Goal: Task Accomplishment & Management: Complete application form

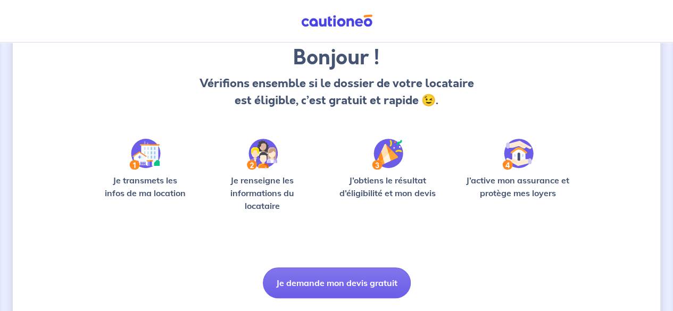
scroll to position [116, 0]
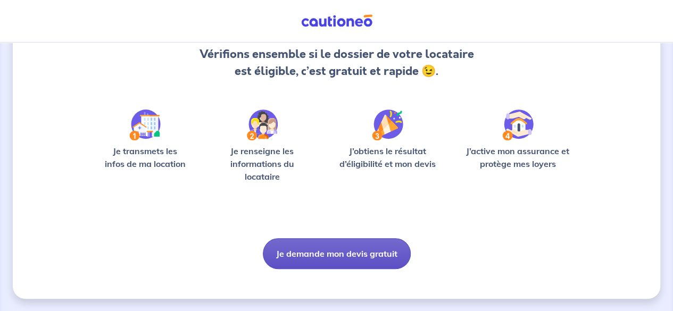
click at [317, 252] on button "Je demande mon devis gratuit" at bounding box center [337, 253] width 148 height 31
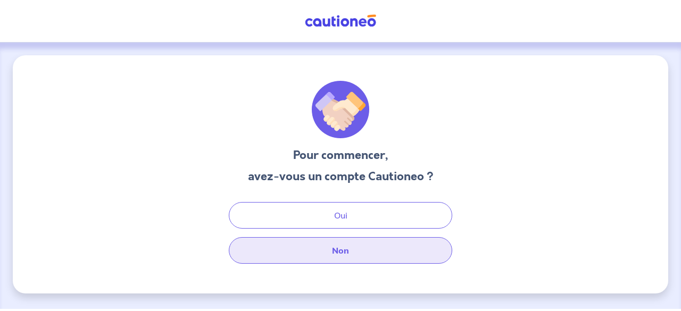
click at [328, 252] on button "Non" at bounding box center [340, 250] width 223 height 27
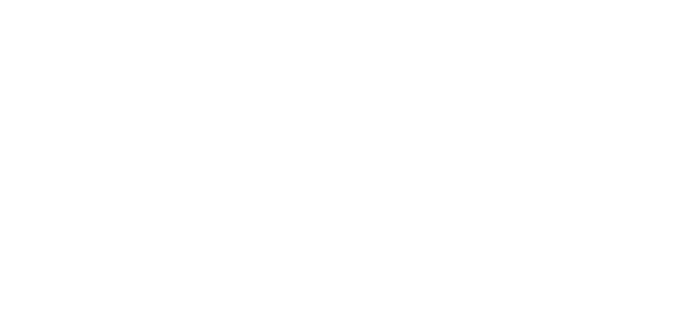
select select "FR"
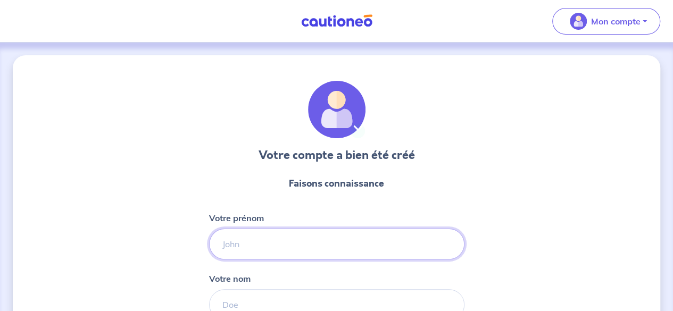
drag, startPoint x: 0, startPoint y: 0, endPoint x: 332, endPoint y: 249, distance: 415.2
click at [332, 249] on input "Votre prénom" at bounding box center [336, 244] width 255 height 31
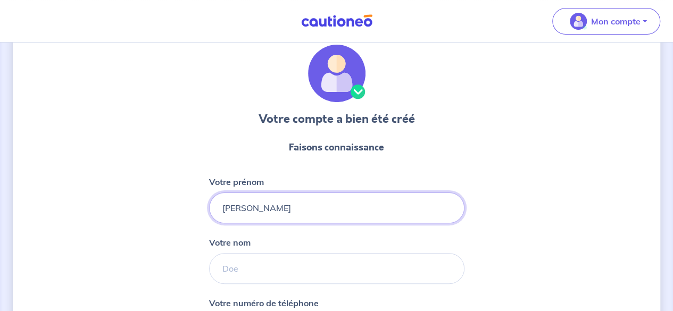
type input "Eric"
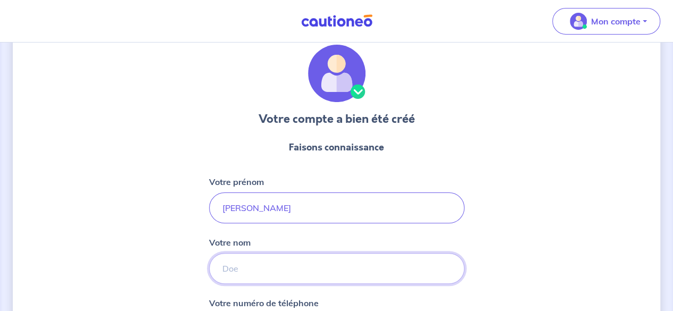
click at [294, 268] on input "Votre nom" at bounding box center [336, 268] width 255 height 31
type input "FRENKIEL"
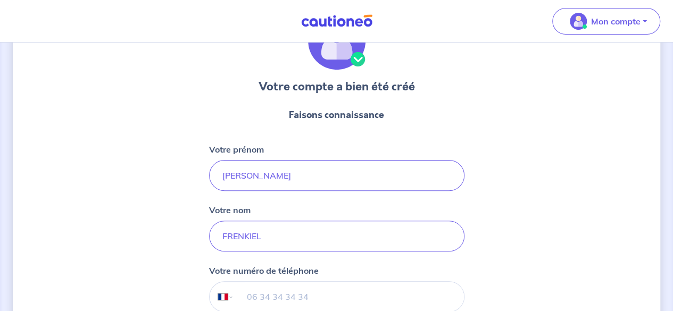
scroll to position [71, 0]
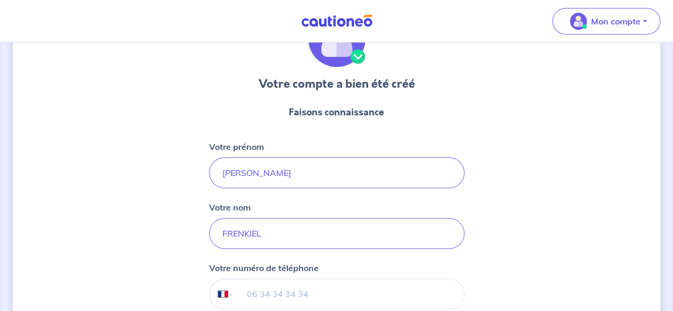
click at [276, 293] on input "tel" at bounding box center [349, 294] width 230 height 30
type input "06 02 73 87 02"
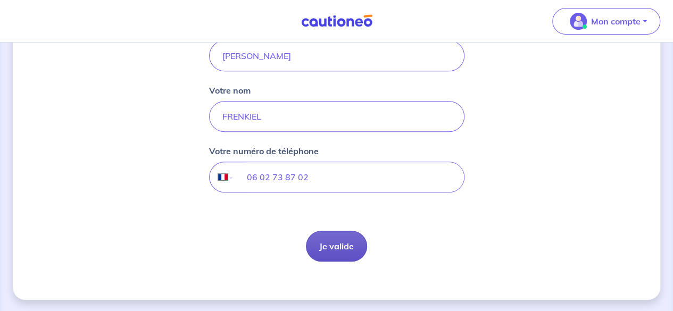
click at [344, 246] on button "Je valide" at bounding box center [336, 246] width 61 height 31
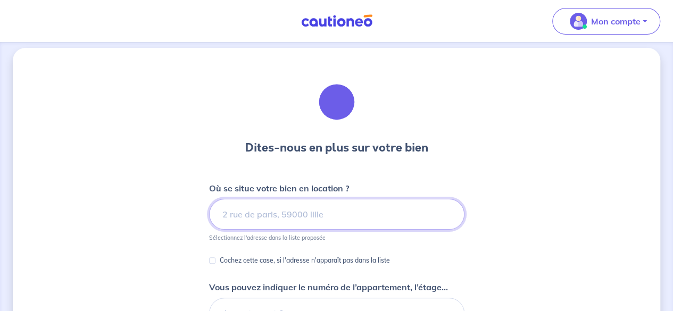
scroll to position [9, 0]
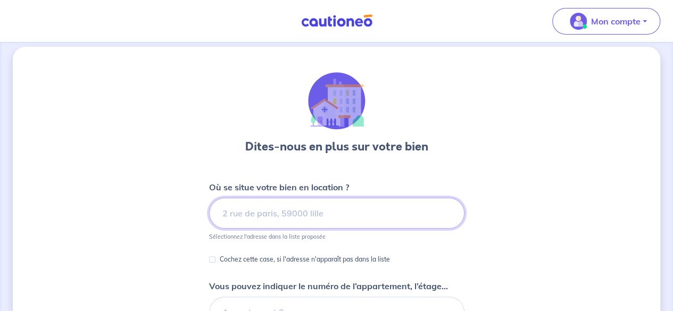
click at [305, 214] on input at bounding box center [336, 213] width 255 height 31
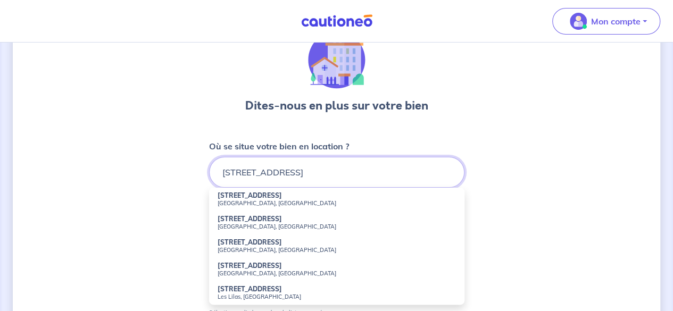
scroll to position [49, 0]
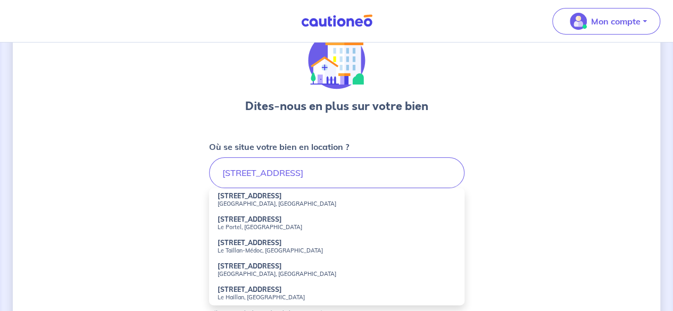
click at [281, 206] on small "[GEOGRAPHIC_DATA], [GEOGRAPHIC_DATA]" at bounding box center [337, 203] width 238 height 7
type input "[STREET_ADDRESS]"
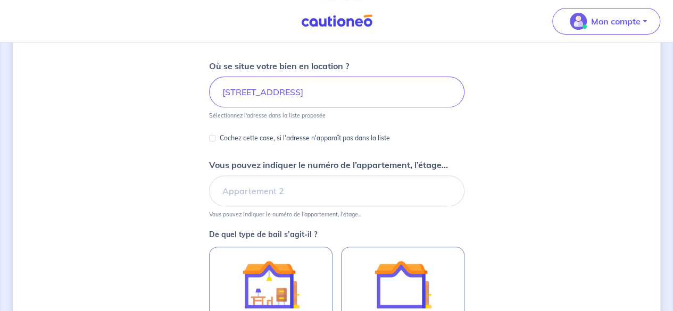
scroll to position [151, 0]
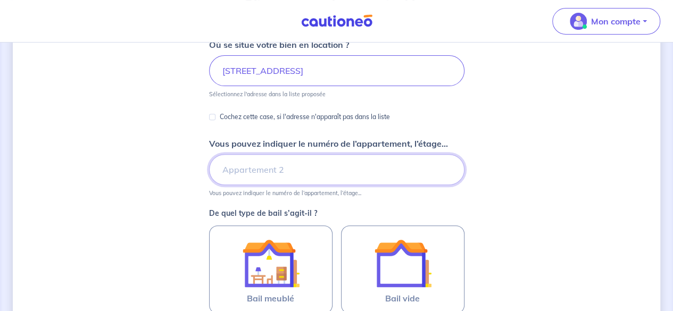
click at [378, 165] on input "Vous pouvez indiquer le numéro de l’appartement, l’étage..." at bounding box center [336, 169] width 255 height 31
type input "Appartement3"
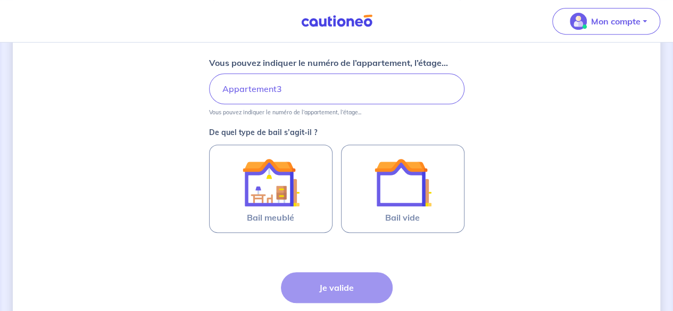
scroll to position [233, 0]
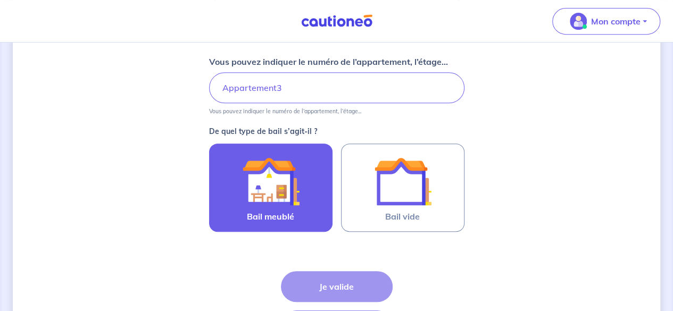
click at [281, 178] on img at bounding box center [270, 181] width 57 height 57
click at [0, 0] on input "Bail meublé" at bounding box center [0, 0] width 0 height 0
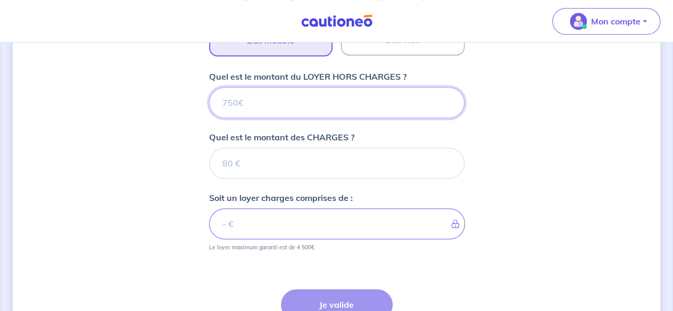
scroll to position [364, 0]
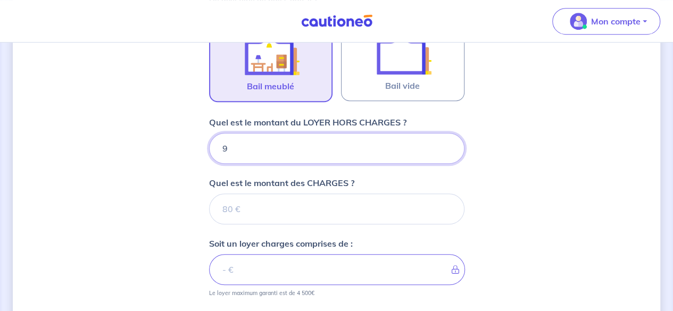
type input "94"
type input "940"
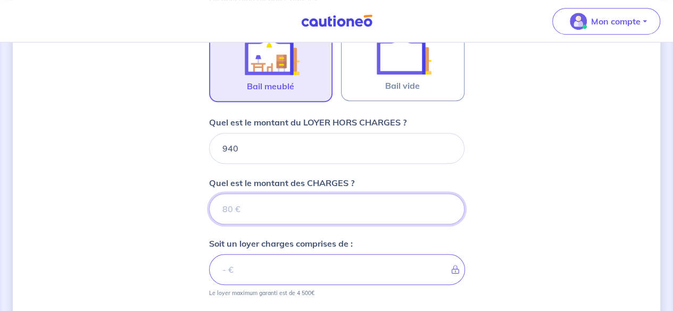
click at [251, 205] on input "Quel est le montant des CHARGES ?" at bounding box center [336, 209] width 255 height 31
type input "4"
type input "944"
type input "940"
type input "30"
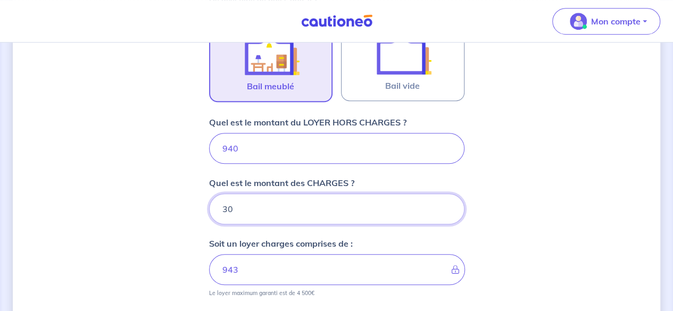
type input "970"
type input "30"
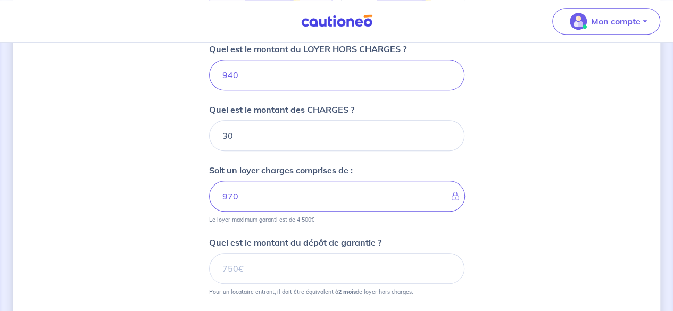
scroll to position [438, 0]
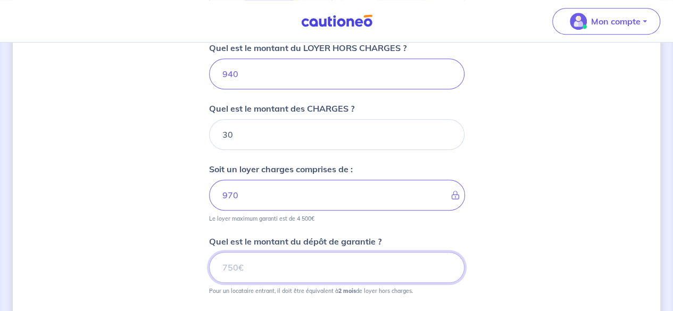
click at [247, 269] on input "Quel est le montant du dépôt de garantie ?" at bounding box center [336, 267] width 255 height 31
type input "1880"
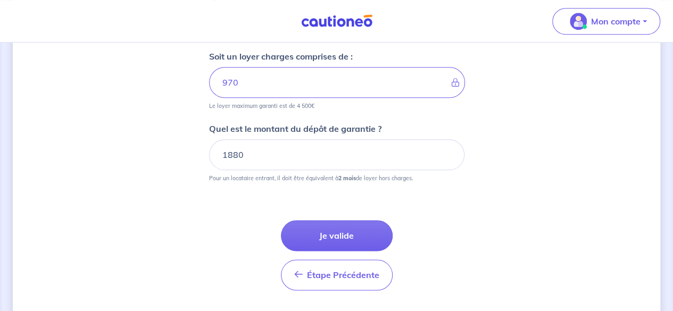
scroll to position [552, 0]
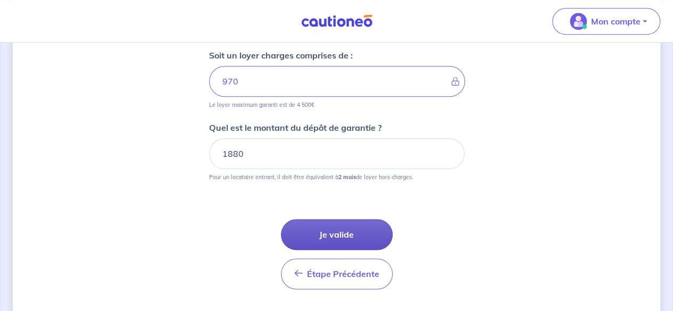
click at [333, 231] on button "Je valide" at bounding box center [337, 234] width 112 height 31
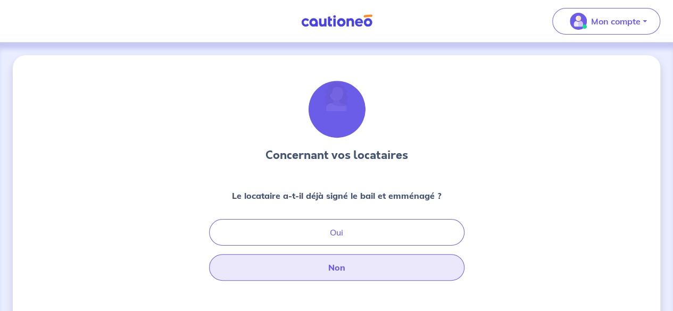
click at [336, 265] on button "Non" at bounding box center [336, 267] width 255 height 27
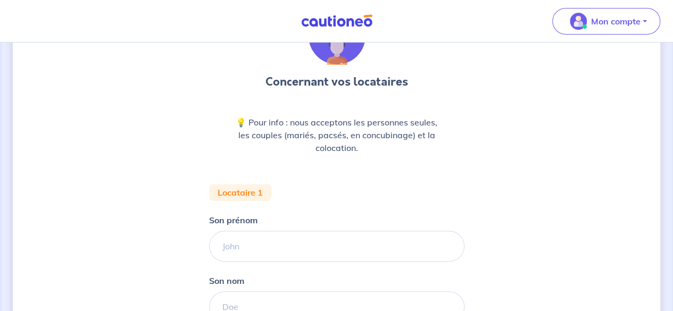
scroll to position [75, 0]
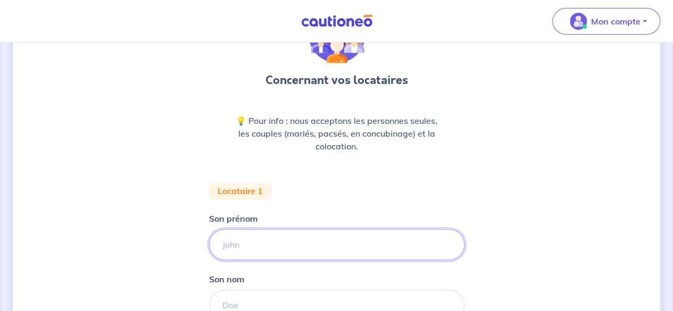
click at [257, 247] on input "Son prénom" at bounding box center [336, 244] width 255 height 31
type input "[PERSON_NAME]"
click at [238, 306] on input "Son nom" at bounding box center [336, 305] width 255 height 31
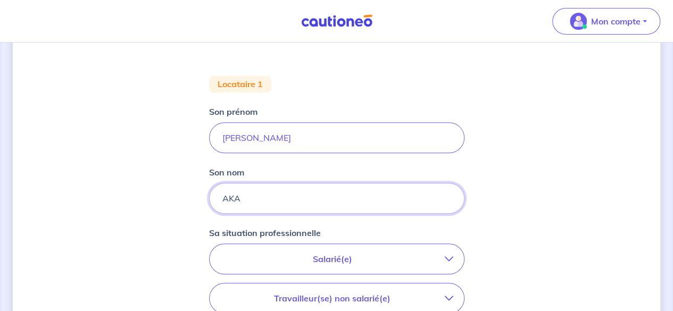
scroll to position [182, 0]
type input "AKA"
click at [379, 255] on p "Salarié(e)" at bounding box center [332, 258] width 224 height 13
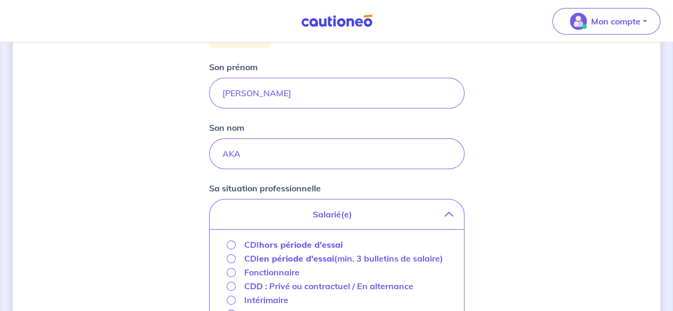
scroll to position [227, 0]
click at [319, 244] on strong "hors période d'essai" at bounding box center [301, 244] width 84 height 11
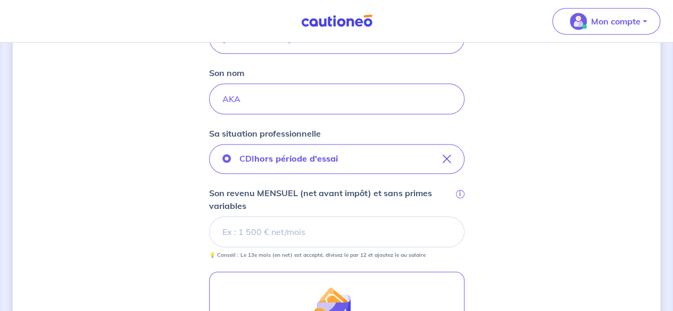
scroll to position [282, 0]
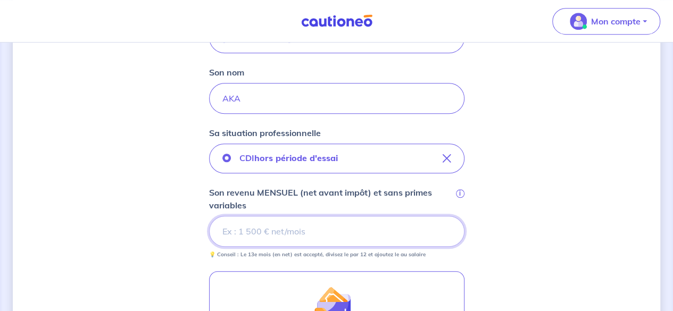
click at [410, 235] on input "Son revenu MENSUEL (net avant impôt) et sans primes variables i" at bounding box center [336, 231] width 255 height 31
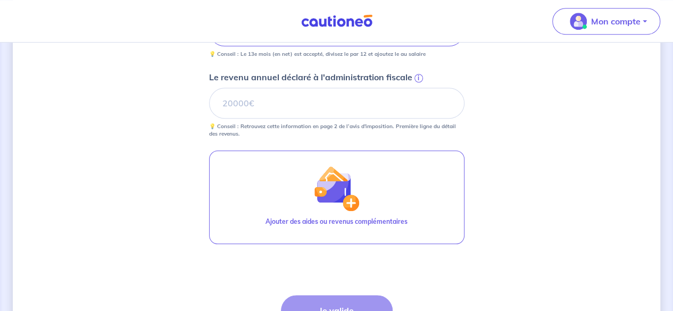
scroll to position [414, 0]
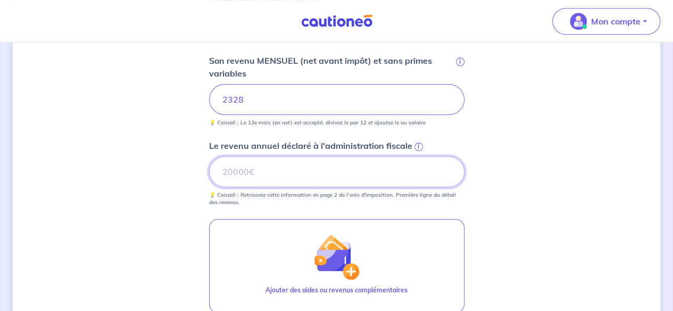
click at [246, 169] on input "Le revenu annuel déclaré à l'administration fiscale i" at bounding box center [336, 171] width 255 height 31
type input "19508"
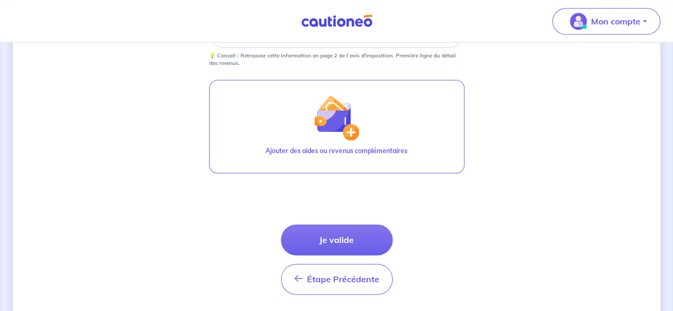
scroll to position [560, 0]
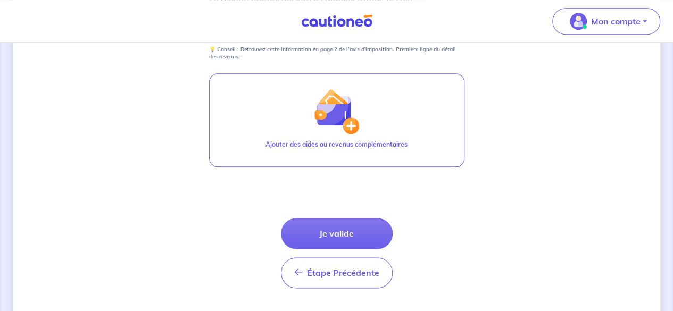
drag, startPoint x: 444, startPoint y: 137, endPoint x: 347, endPoint y: 232, distance: 135.8
click at [347, 232] on button "Je valide" at bounding box center [337, 233] width 112 height 31
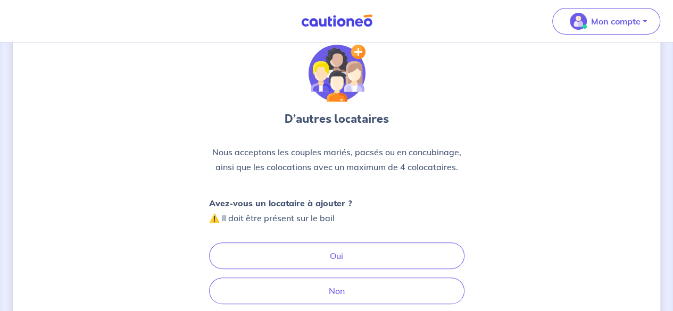
scroll to position [38, 0]
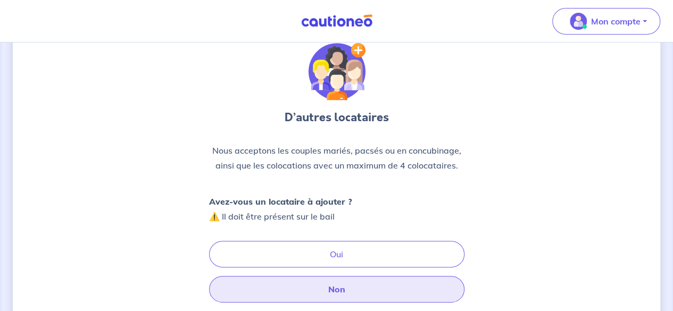
click at [337, 287] on button "Non" at bounding box center [336, 289] width 255 height 27
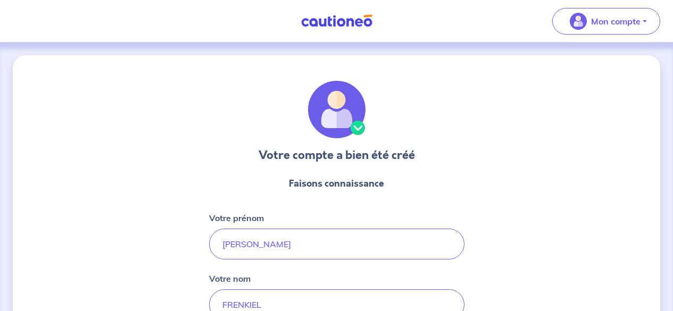
select select "FR"
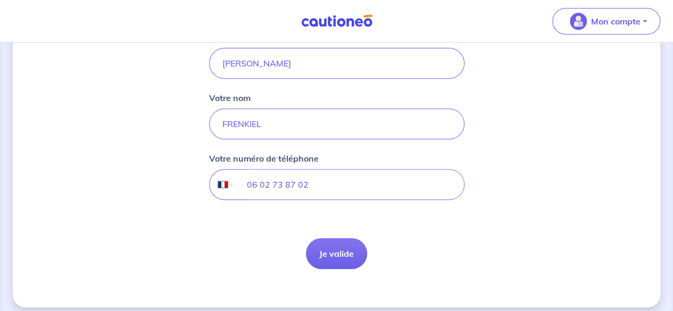
scroll to position [181, 0]
click at [326, 254] on button "Je valide" at bounding box center [336, 253] width 61 height 31
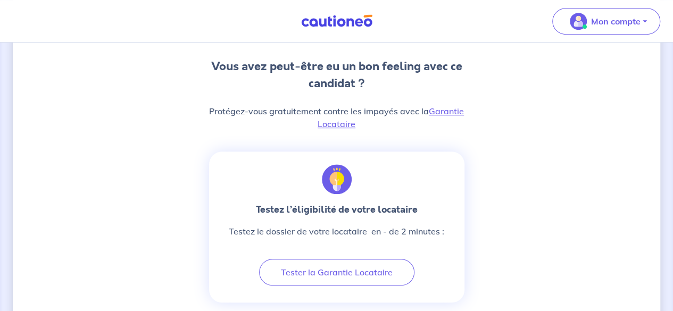
scroll to position [286, 0]
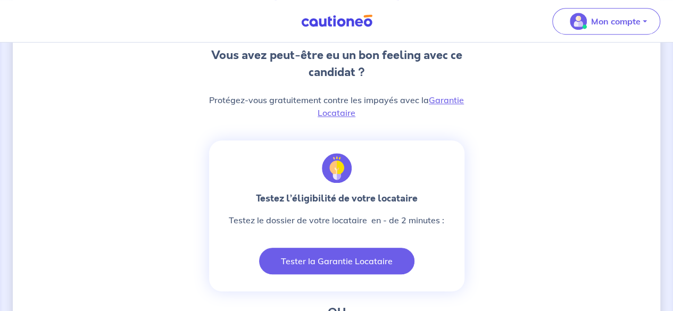
click at [365, 259] on button "Tester la Garantie Locataire" at bounding box center [336, 261] width 155 height 27
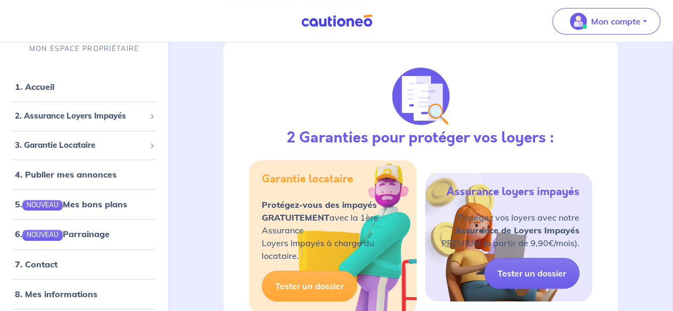
scroll to position [110, 0]
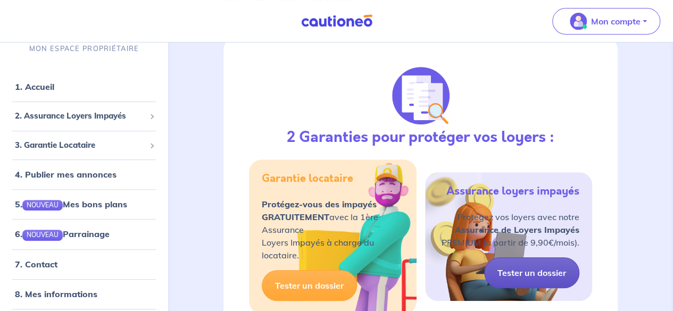
click at [524, 273] on link "Tester un dossier" at bounding box center [531, 272] width 95 height 31
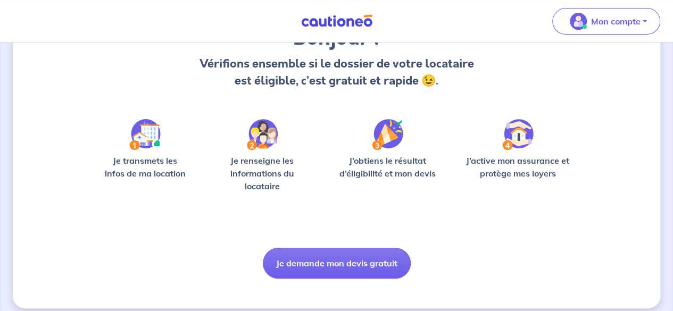
scroll to position [116, 0]
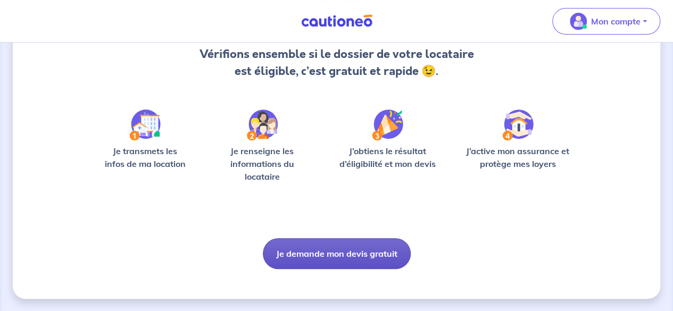
click at [349, 248] on button "Je demande mon devis gratuit" at bounding box center [337, 253] width 148 height 31
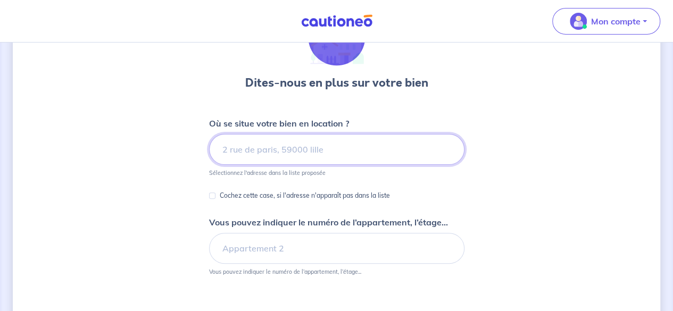
scroll to position [13, 0]
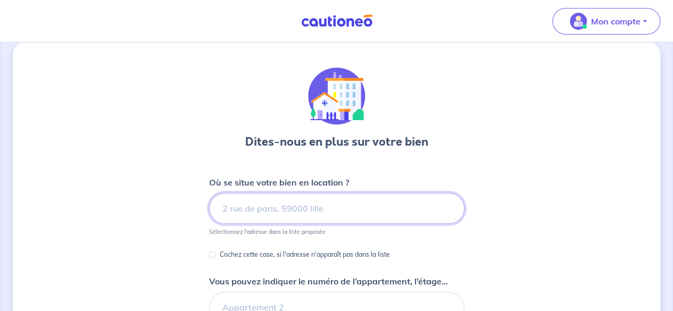
click at [323, 210] on input at bounding box center [336, 208] width 255 height 31
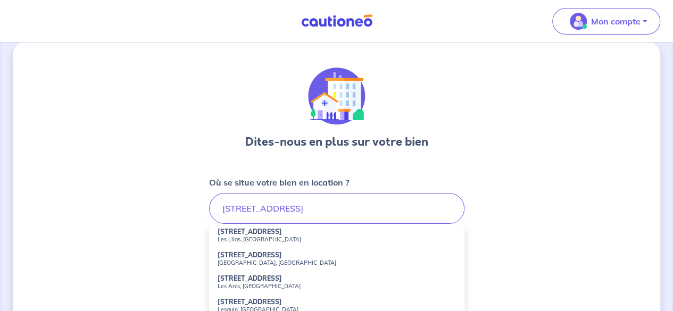
click at [283, 261] on small "[GEOGRAPHIC_DATA], [GEOGRAPHIC_DATA]" at bounding box center [337, 262] width 238 height 7
type input "[STREET_ADDRESS]"
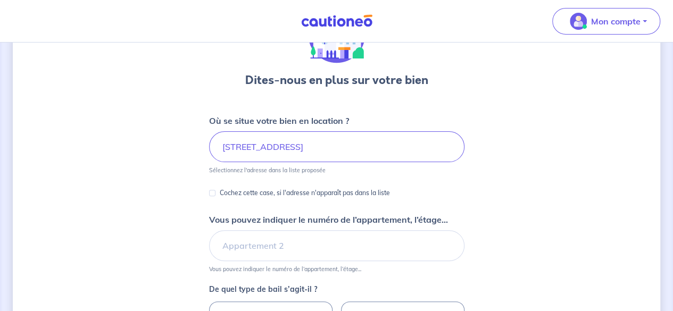
scroll to position [76, 0]
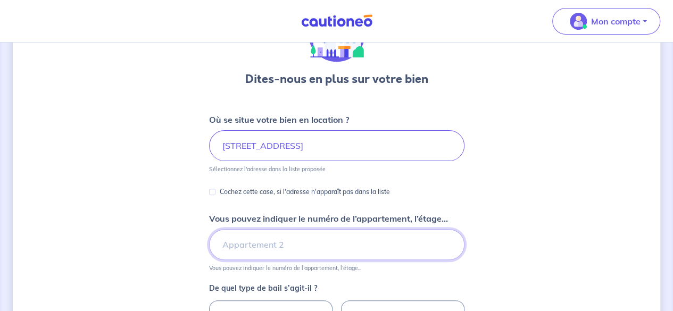
click at [290, 247] on input "Vous pouvez indiquer le numéro de l’appartement, l’étage..." at bounding box center [336, 244] width 255 height 31
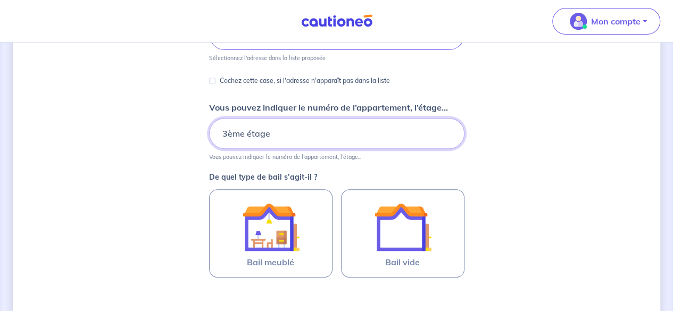
scroll to position [189, 0]
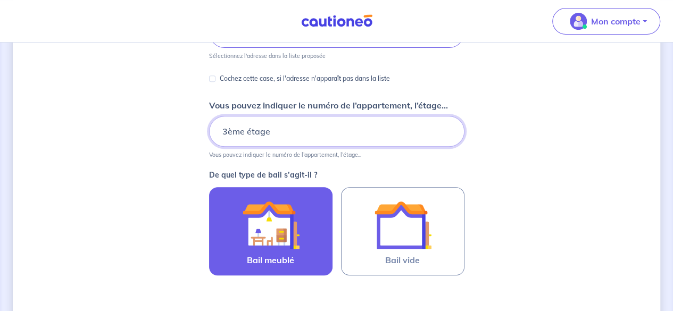
type input "3ème étage"
click at [263, 237] on img at bounding box center [270, 224] width 57 height 57
click at [0, 0] on input "Bail meublé" at bounding box center [0, 0] width 0 height 0
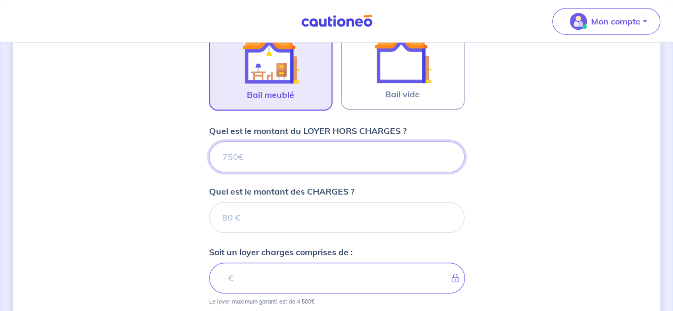
scroll to position [355, 0]
click at [239, 156] on input "Quel est le montant du LOYER HORS CHARGES ?" at bounding box center [336, 156] width 255 height 31
type input "94"
type input "940"
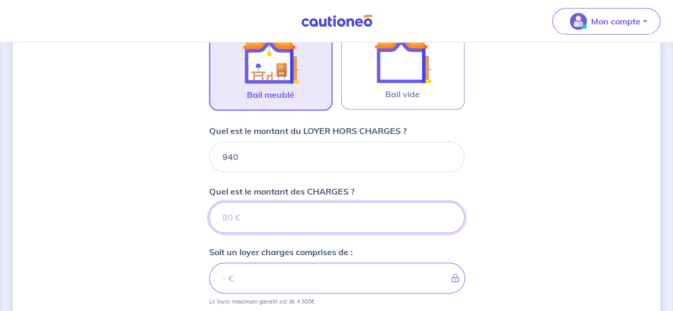
click at [236, 218] on input "Quel est le montant des CHARGES ?" at bounding box center [336, 217] width 255 height 31
type input "30"
type input "970"
type input "30"
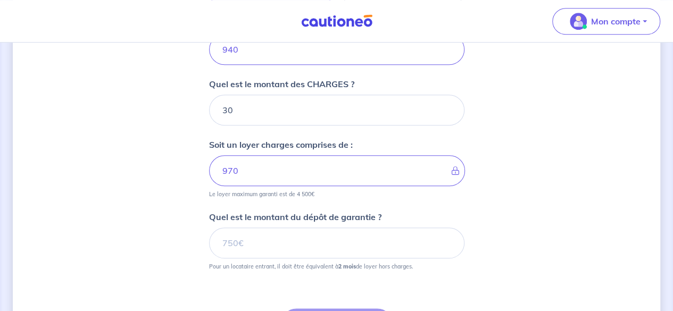
scroll to position [465, 0]
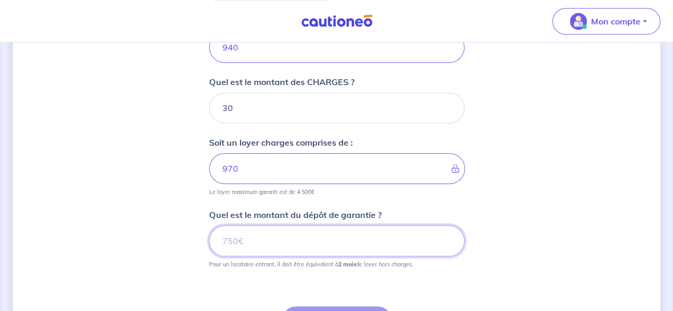
click at [248, 243] on input "Quel est le montant du dépôt de garantie ?" at bounding box center [336, 241] width 255 height 31
type input "1880"
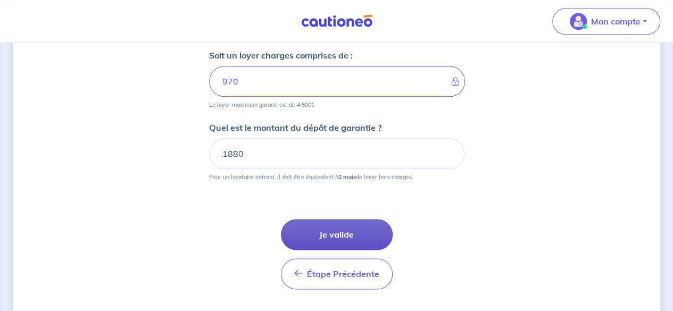
click at [347, 232] on button "Je valide" at bounding box center [337, 234] width 112 height 31
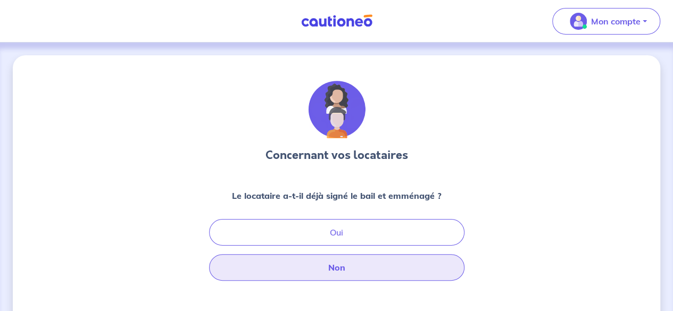
click at [340, 271] on button "Non" at bounding box center [336, 267] width 255 height 27
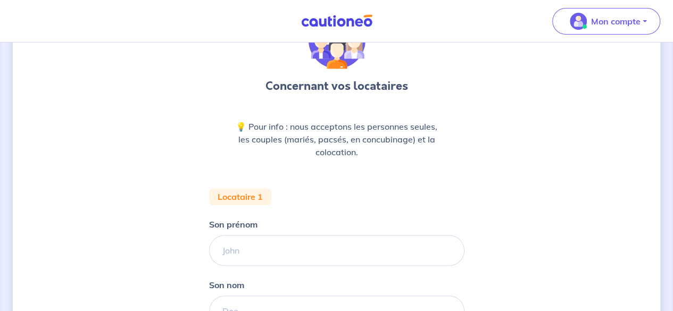
scroll to position [70, 0]
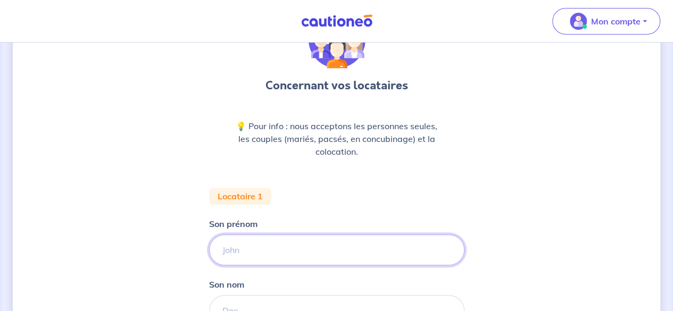
click at [267, 253] on input "Son prénom" at bounding box center [336, 250] width 255 height 31
type input "[PERSON_NAME]"
click at [271, 299] on input "Son nom" at bounding box center [336, 310] width 255 height 31
type input "AKA"
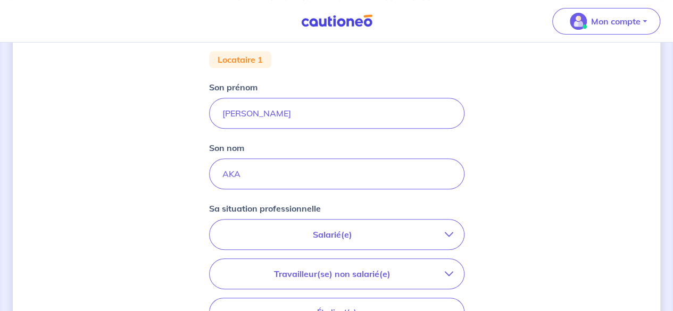
scroll to position [208, 0]
drag, startPoint x: 447, startPoint y: 192, endPoint x: 344, endPoint y: 235, distance: 111.8
click at [344, 235] on p "Salarié(e)" at bounding box center [332, 233] width 224 height 13
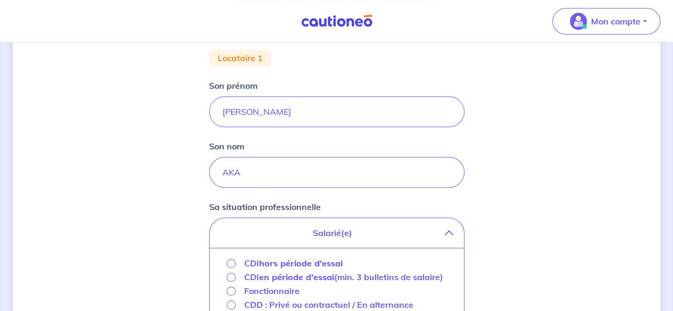
scroll to position [228, 0]
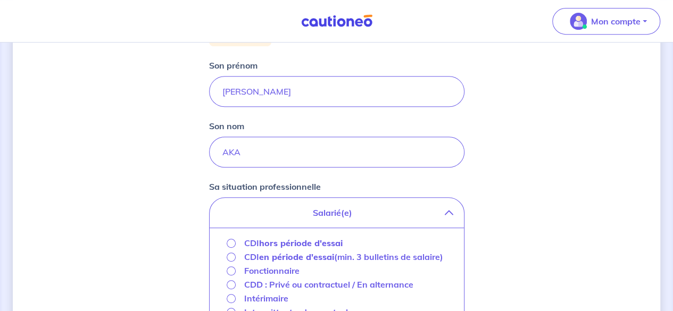
click at [328, 238] on strong "hors période d'essai" at bounding box center [301, 243] width 84 height 11
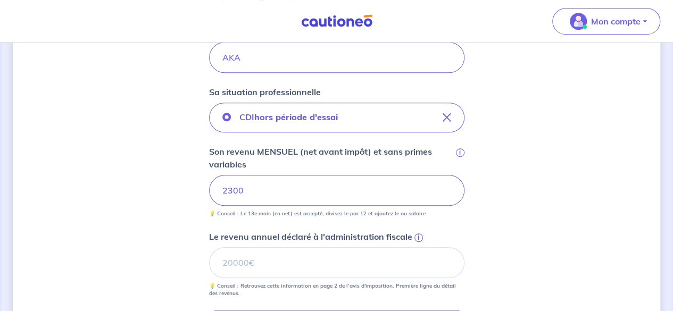
scroll to position [323, 0]
click at [251, 263] on input "Le revenu annuel déclaré à l'administration fiscale i" at bounding box center [336, 262] width 255 height 31
type input "1"
type input "19508"
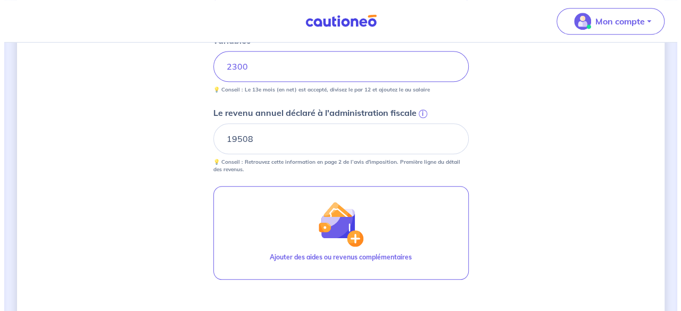
scroll to position [451, 0]
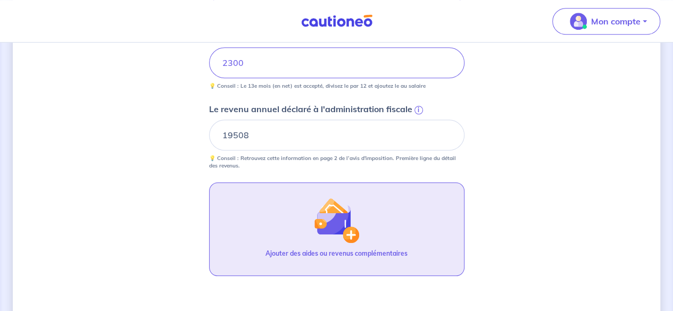
click at [353, 234] on img "button" at bounding box center [336, 220] width 46 height 46
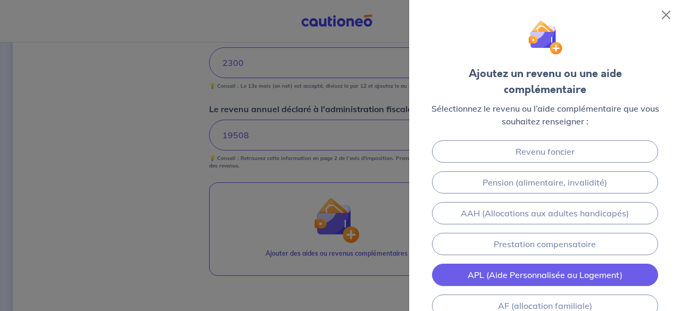
click at [448, 264] on link "APL (Aide Personnalisée au Logement)" at bounding box center [545, 275] width 227 height 22
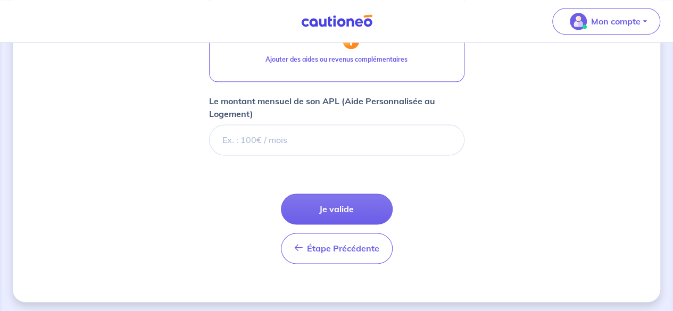
scroll to position [645, 0]
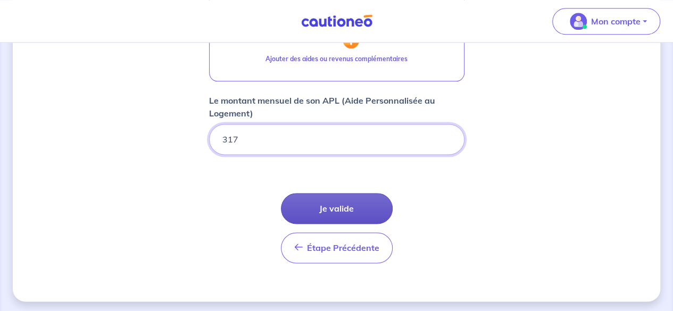
type input "317"
click at [337, 205] on button "Je valide" at bounding box center [337, 208] width 112 height 31
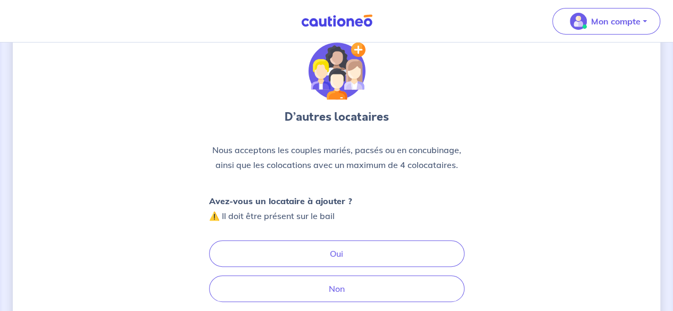
scroll to position [72, 0]
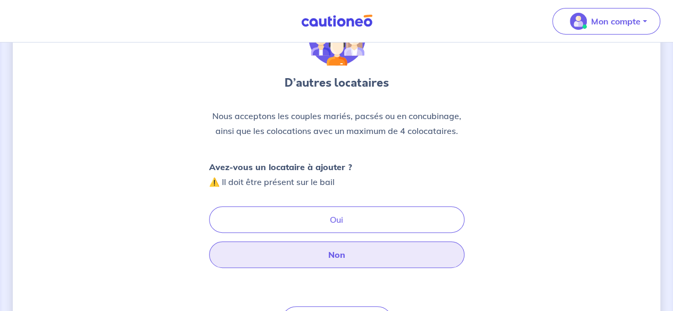
click at [339, 256] on button "Non" at bounding box center [336, 254] width 255 height 27
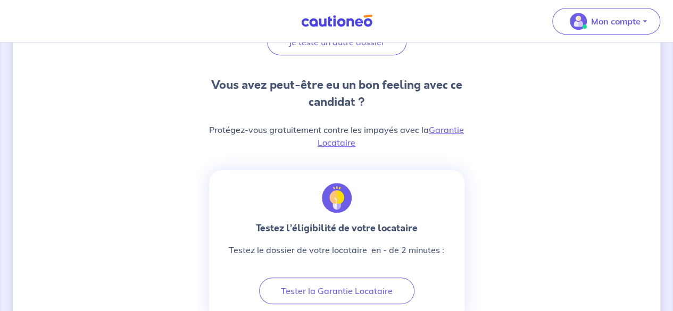
scroll to position [299, 0]
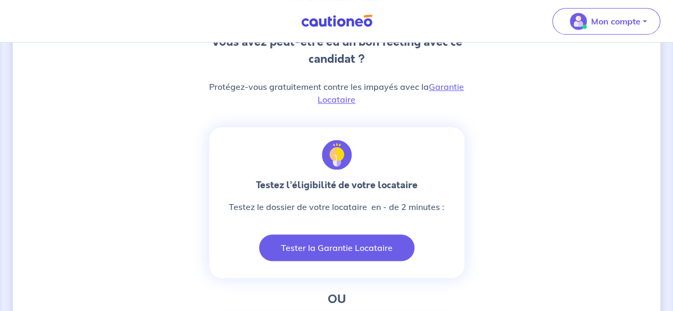
click at [363, 244] on button "Tester la Garantie Locataire" at bounding box center [336, 248] width 155 height 27
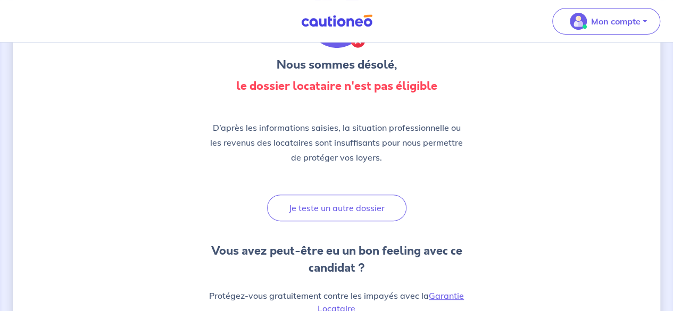
scroll to position [79, 0]
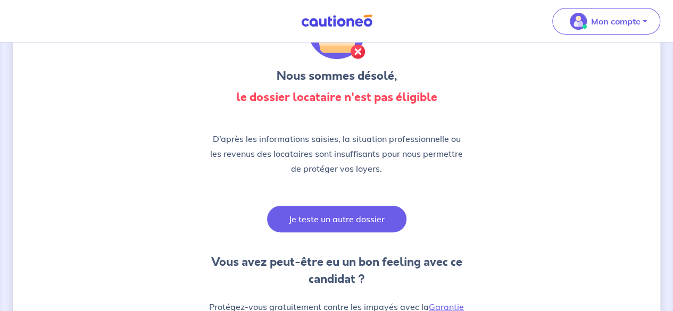
click at [355, 215] on button "Je teste un autre dossier" at bounding box center [336, 219] width 139 height 27
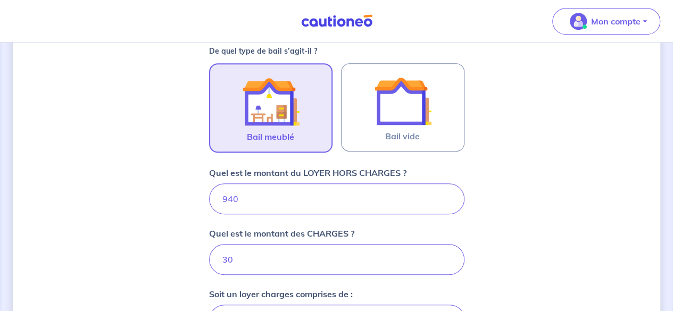
scroll to position [317, 0]
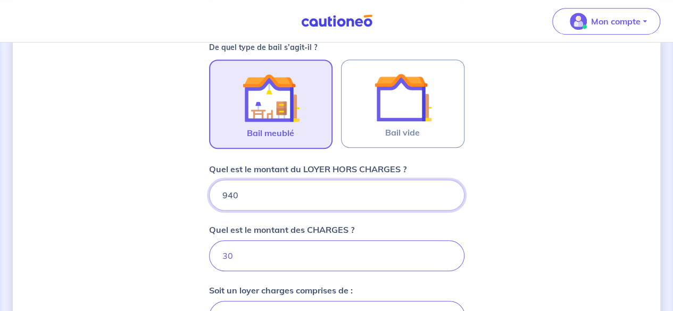
click at [233, 191] on input "940" at bounding box center [336, 195] width 255 height 31
type input "90"
type input "120"
type input "930"
type input "960"
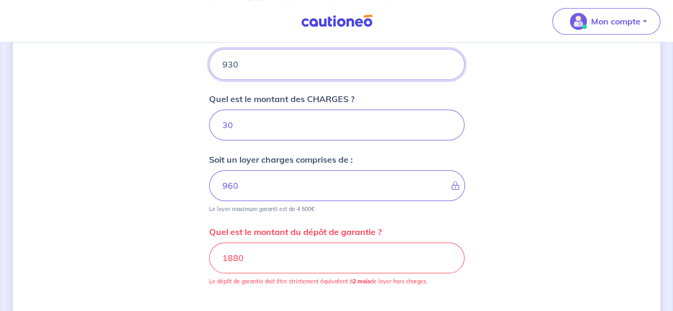
scroll to position [449, 0]
type input "930"
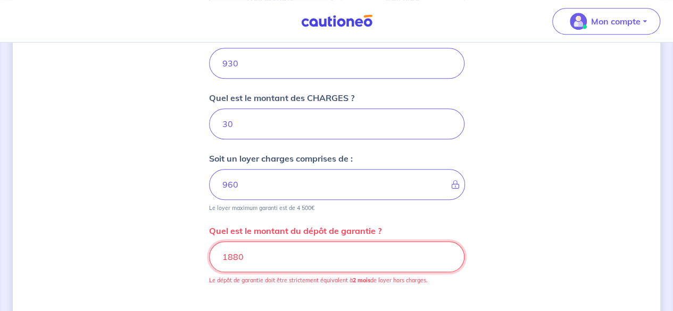
click at [248, 256] on input "1880" at bounding box center [336, 256] width 255 height 31
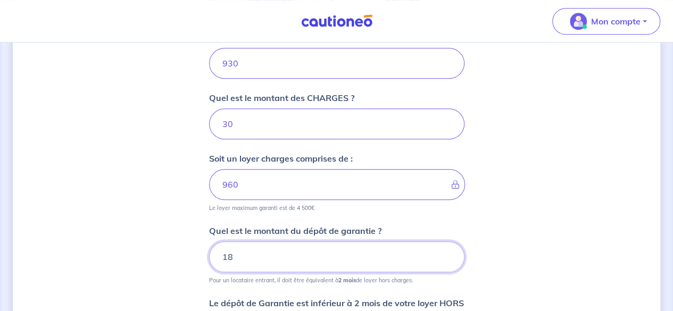
type input "1"
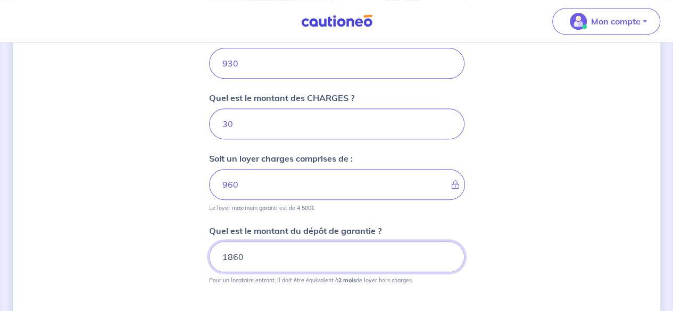
type input "1860"
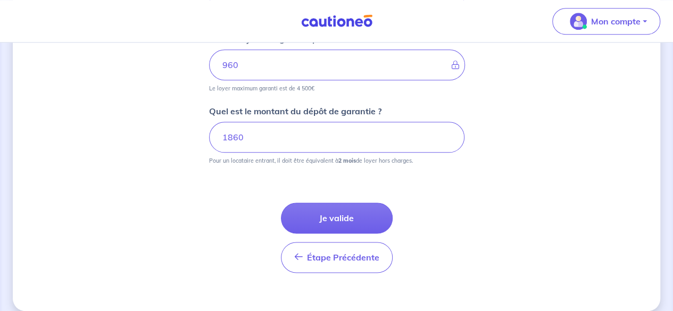
scroll to position [572, 0]
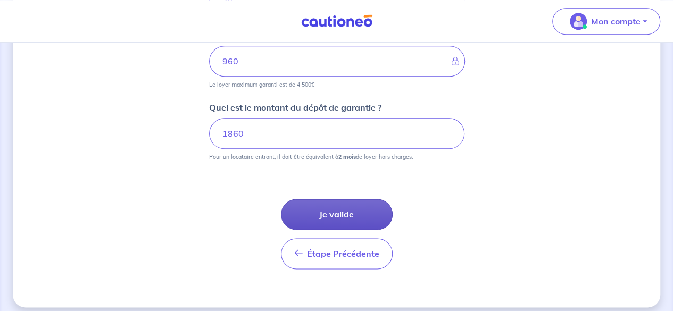
click at [340, 208] on button "Je valide" at bounding box center [337, 214] width 112 height 31
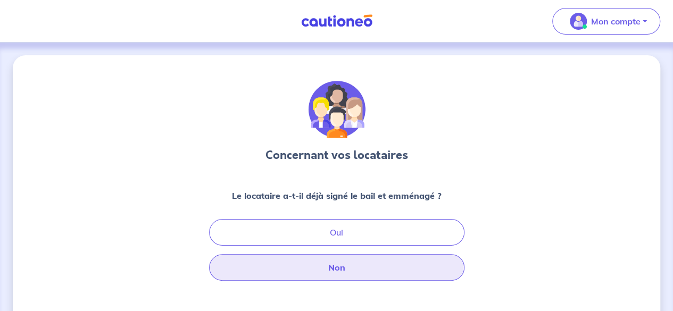
click at [367, 265] on button "Non" at bounding box center [336, 267] width 255 height 27
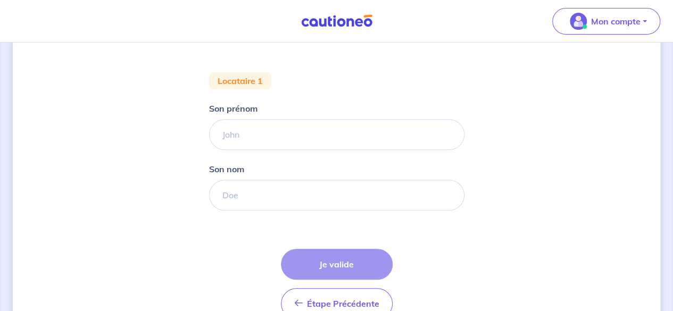
scroll to position [187, 0]
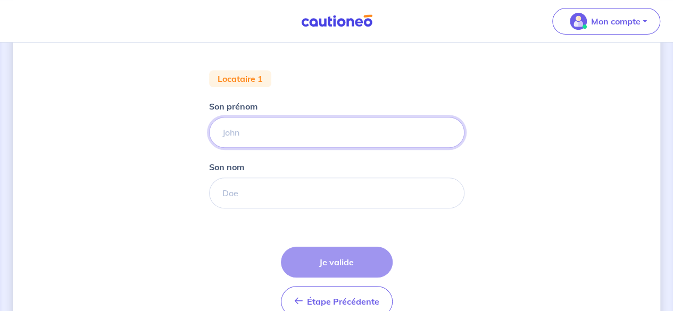
click at [260, 132] on input "Son prénom" at bounding box center [336, 132] width 255 height 31
type input "[PERSON_NAME]"
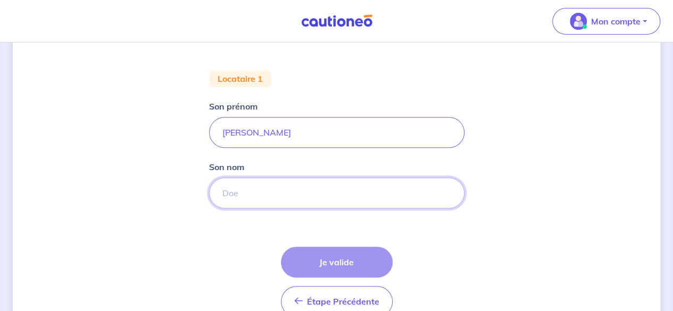
click at [269, 204] on input "Son nom" at bounding box center [336, 193] width 255 height 31
type input "AKA"
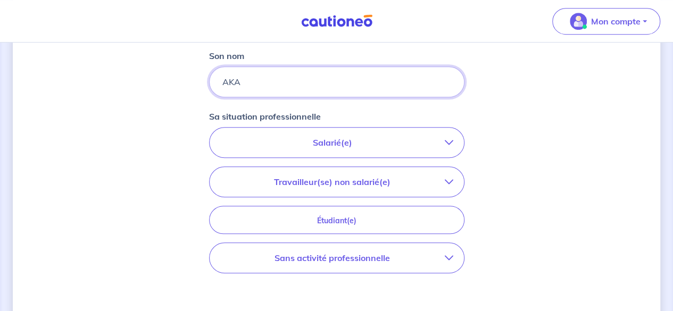
scroll to position [299, 0]
click at [332, 136] on p "Salarié(e)" at bounding box center [332, 142] width 224 height 13
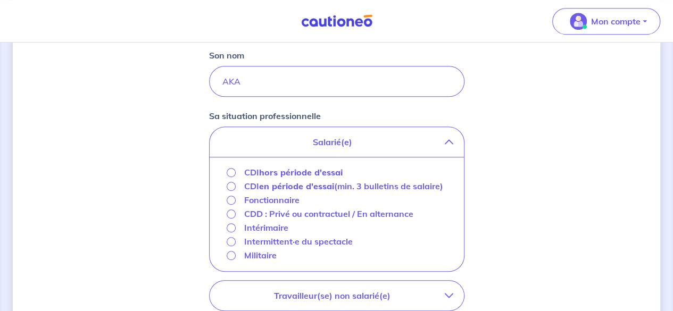
click at [332, 168] on strong "hors période d'essai" at bounding box center [301, 172] width 84 height 11
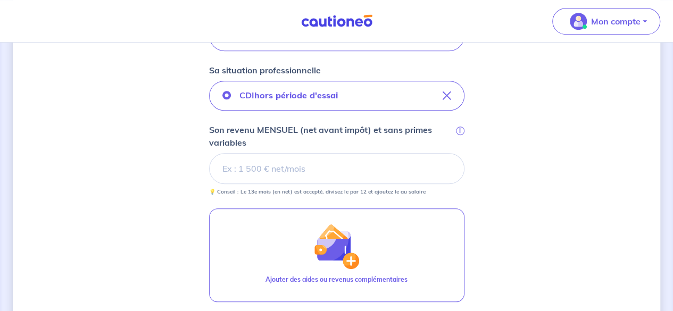
scroll to position [345, 0]
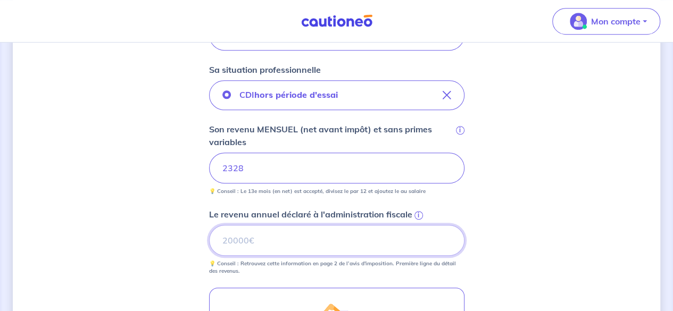
click at [283, 244] on input "Le revenu annuel déclaré à l'administration fiscale i" at bounding box center [336, 240] width 255 height 31
type input "19508"
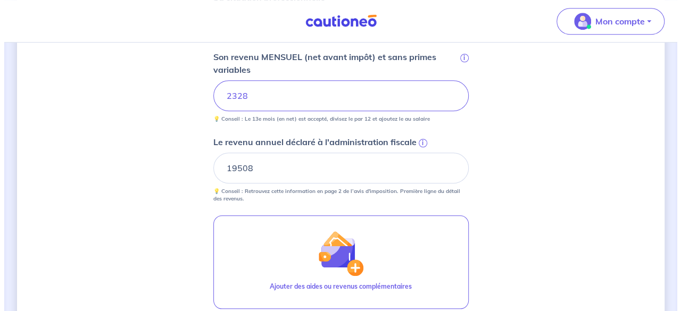
scroll to position [438, 0]
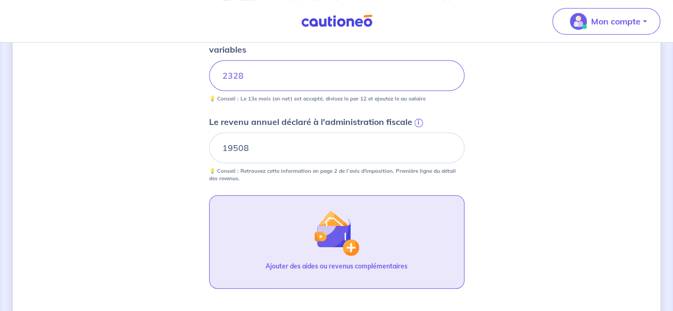
click at [283, 244] on button "Ajouter des aides ou revenus complémentaires" at bounding box center [336, 242] width 255 height 94
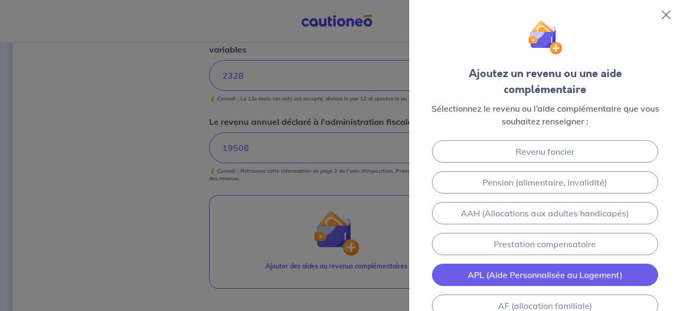
click at [520, 264] on link "APL (Aide Personnalisée au Logement)" at bounding box center [545, 275] width 227 height 22
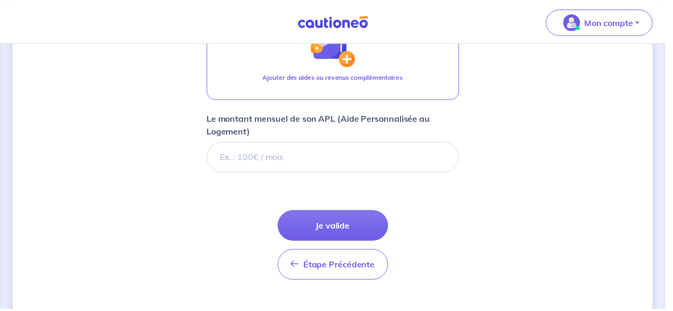
scroll to position [645, 0]
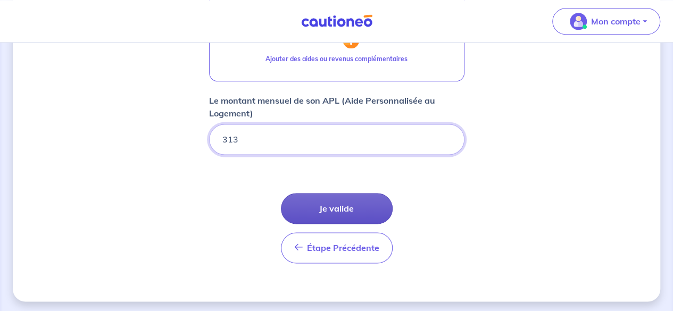
type input "313"
click at [330, 209] on button "Je valide" at bounding box center [337, 208] width 112 height 31
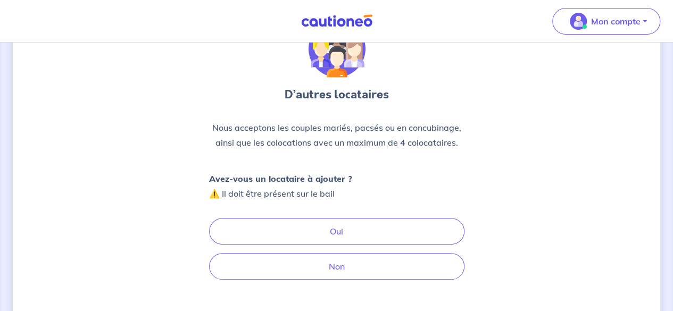
scroll to position [63, 0]
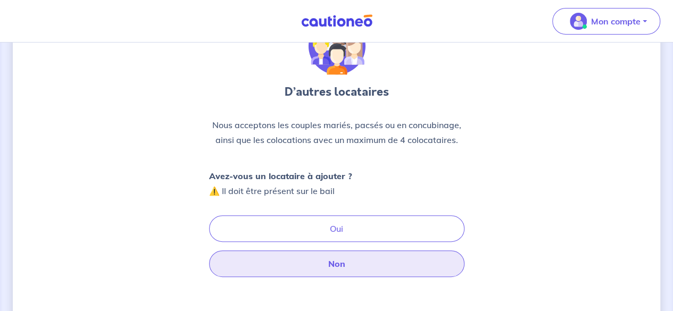
click at [343, 264] on button "Non" at bounding box center [336, 264] width 255 height 27
